Goal: Transaction & Acquisition: Purchase product/service

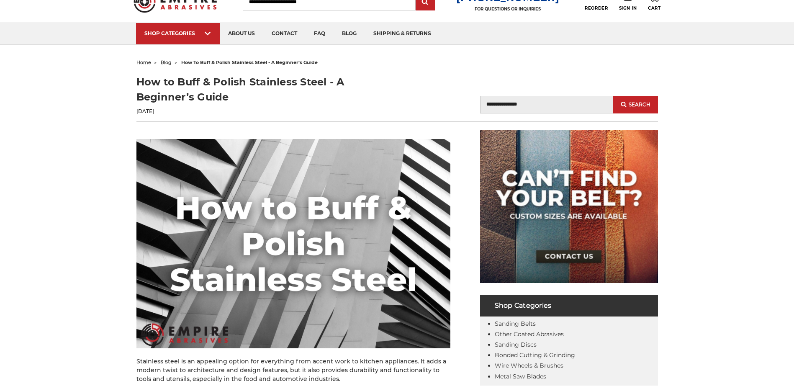
scroll to position [84, 0]
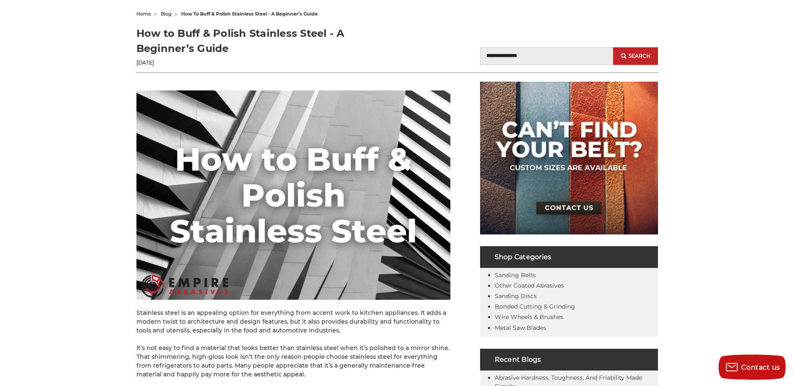
click at [290, 239] on img at bounding box center [294, 194] width 314 height 209
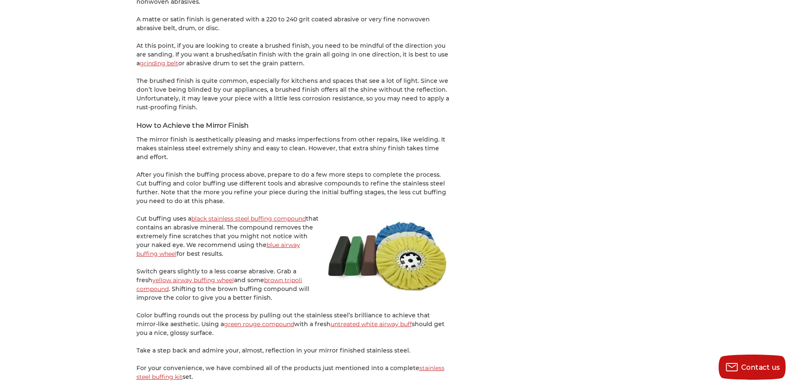
scroll to position [1298, 0]
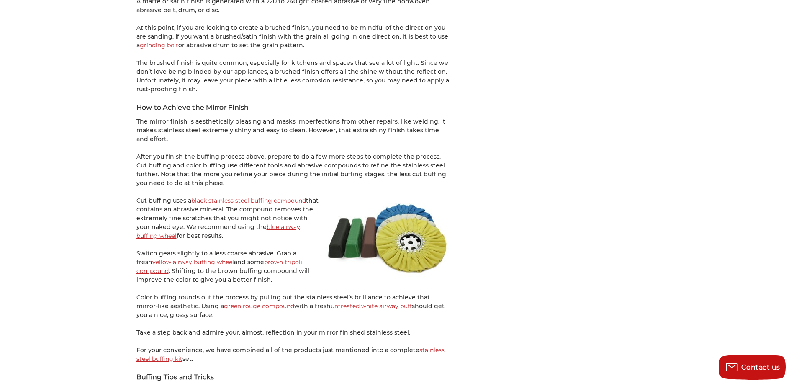
click at [356, 308] on link "untreated white airway buff" at bounding box center [371, 306] width 81 height 8
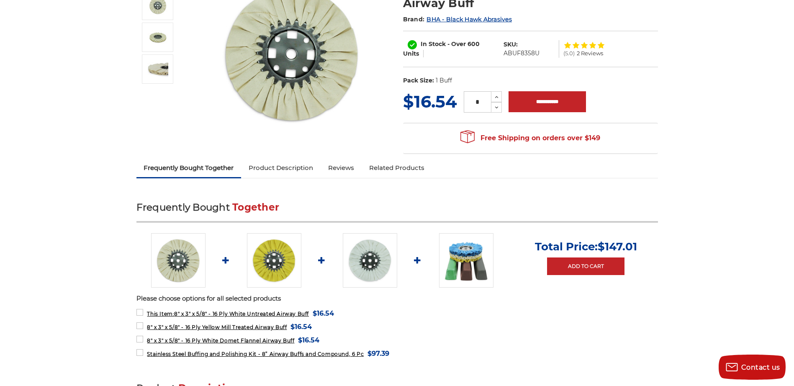
scroll to position [168, 0]
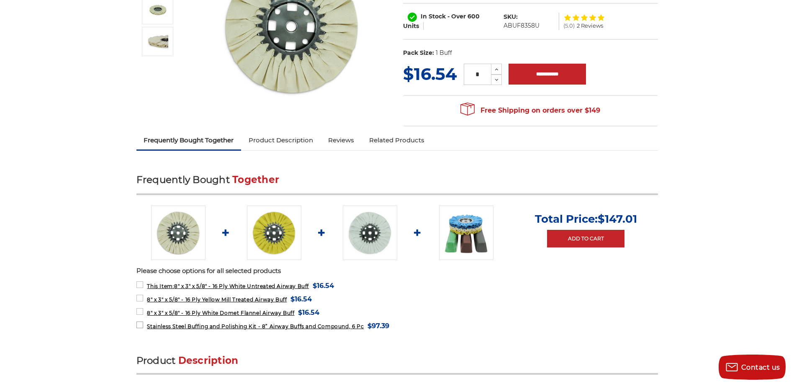
click at [260, 325] on span "Stainless Steel Buffing and Polishing Kit - 8” Airway Buffs and Compound, 6 Pc" at bounding box center [255, 326] width 217 height 6
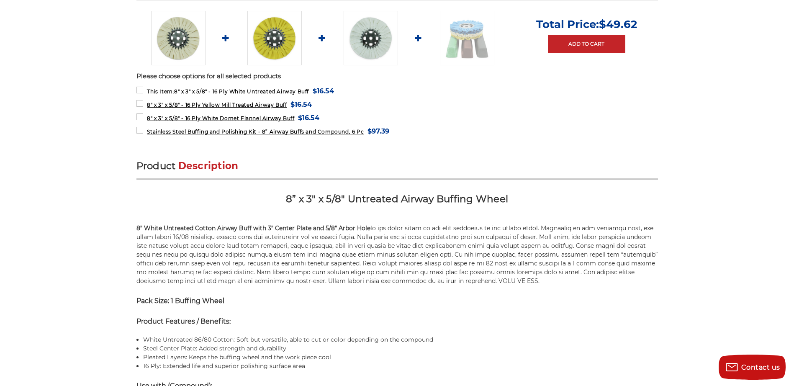
scroll to position [377, 0]
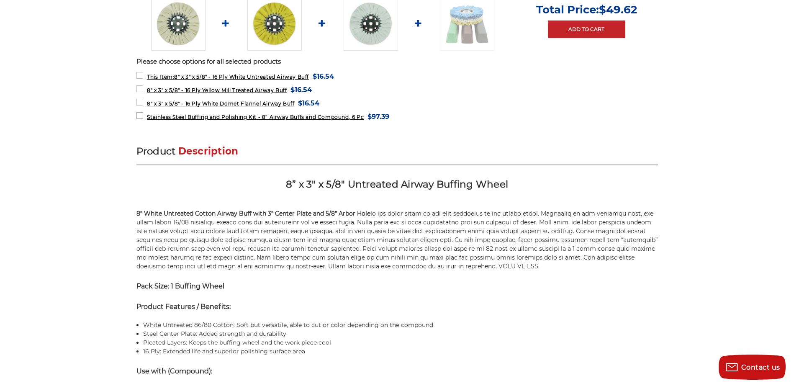
click at [229, 118] on span "Stainless Steel Buffing and Polishing Kit - 8” Airway Buffs and Compound, 6 Pc" at bounding box center [255, 117] width 217 height 6
click at [170, 117] on span "Stainless Steel Buffing and Polishing Kit - 8” Airway Buffs and Compound, 6 Pc" at bounding box center [255, 117] width 217 height 6
click at [471, 20] on img at bounding box center [467, 23] width 54 height 54
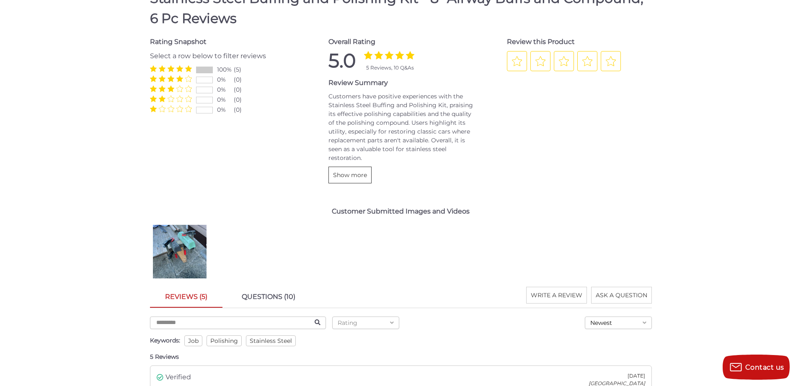
scroll to position [1298, 0]
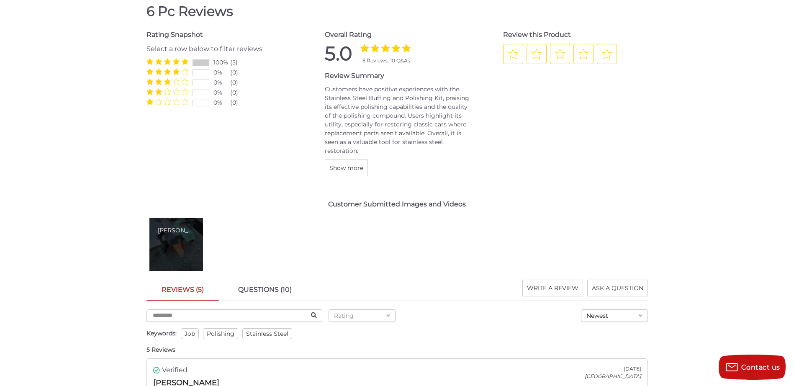
click at [188, 250] on div "Robert B." at bounding box center [177, 245] width 54 height 54
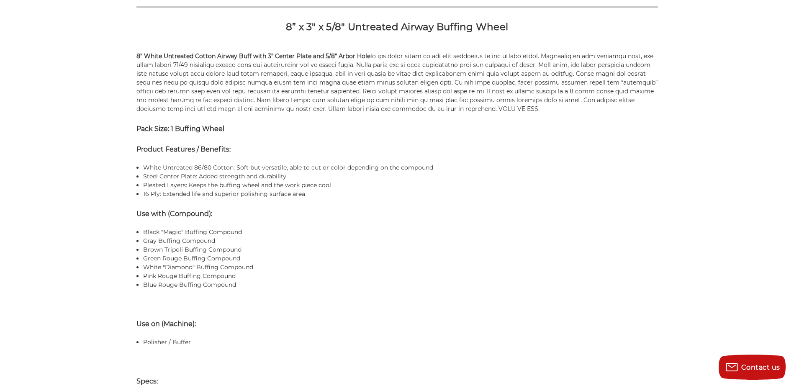
scroll to position [513, 0]
